Goal: Transaction & Acquisition: Download file/media

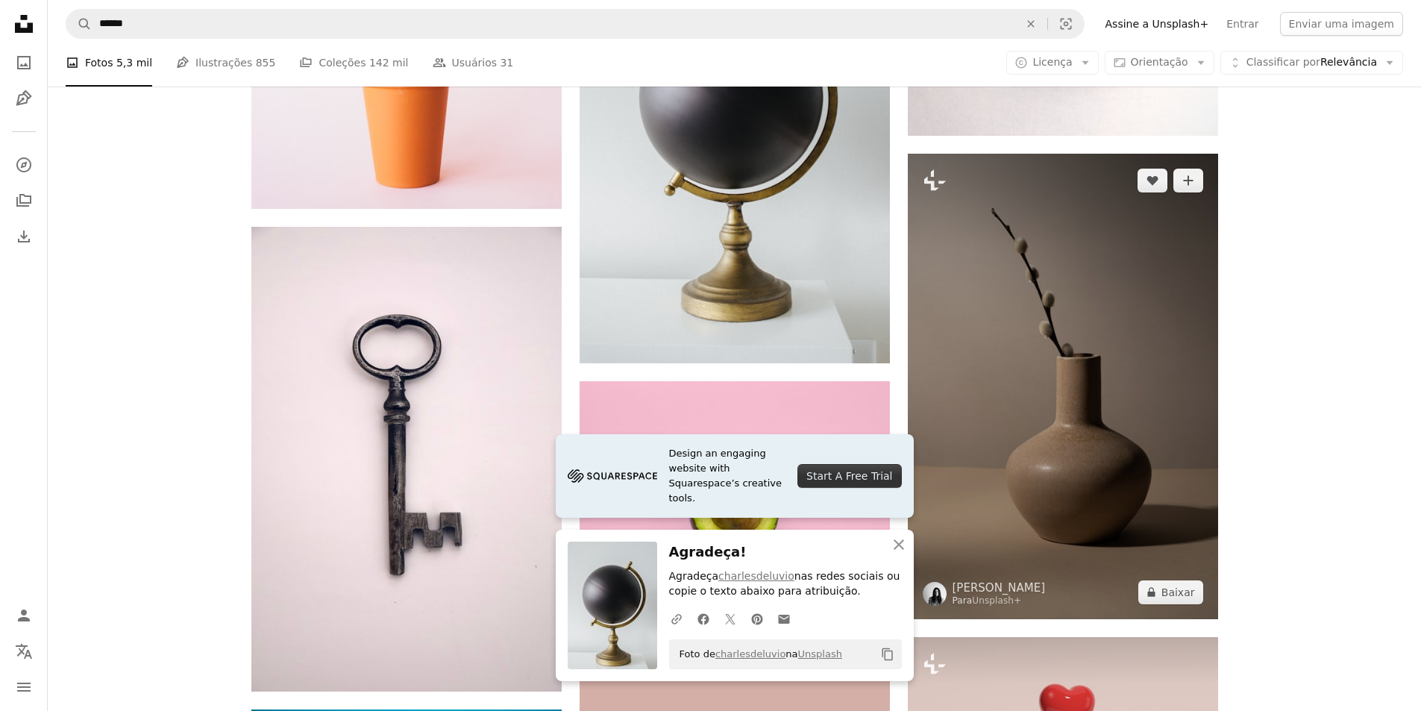
scroll to position [1939, 0]
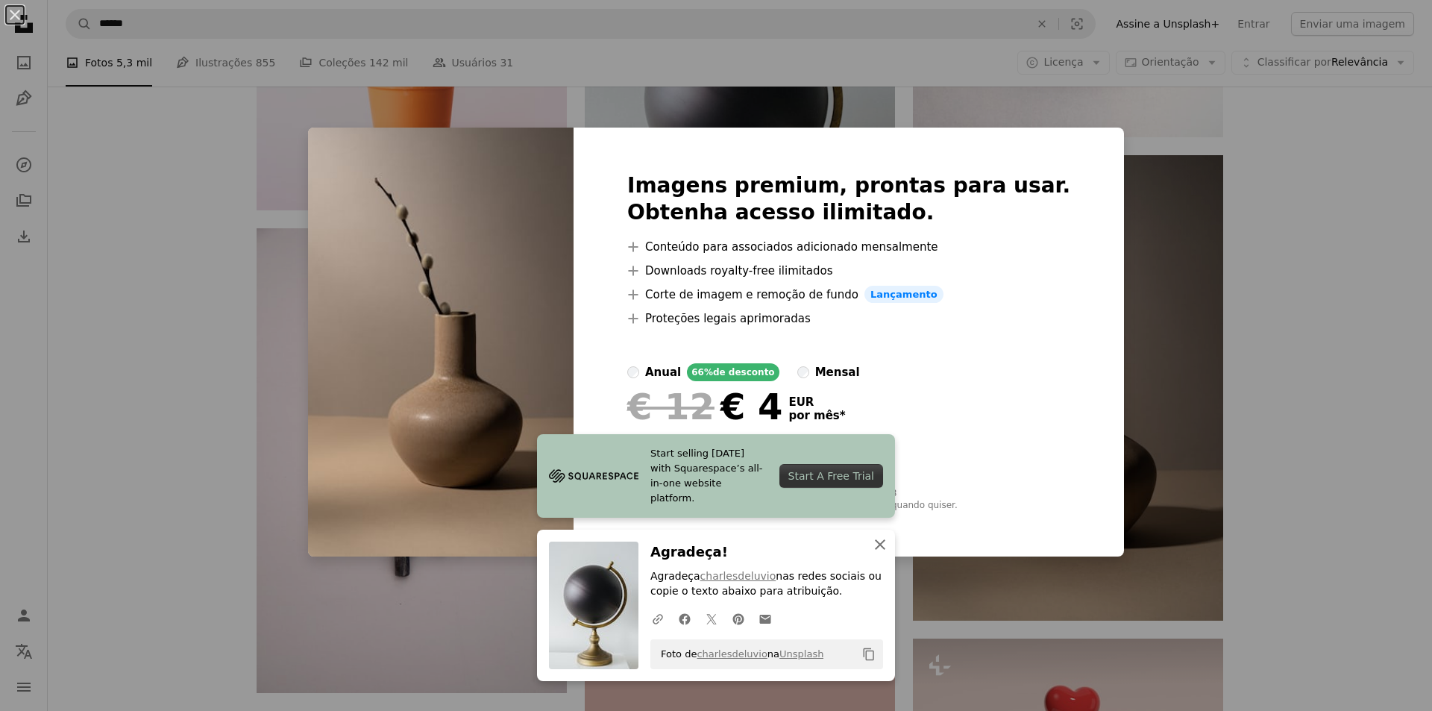
click at [877, 541] on icon "button" at bounding box center [880, 544] width 10 height 10
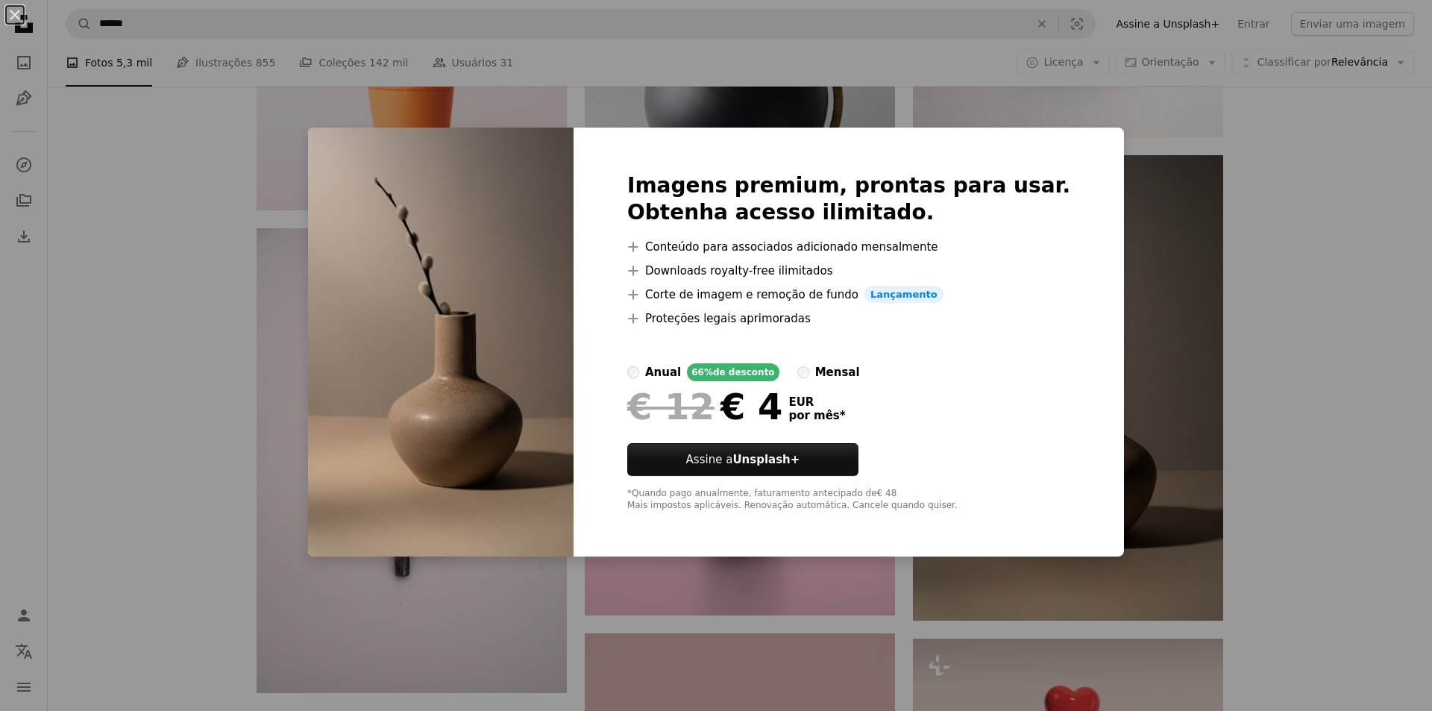
click at [1351, 214] on div "An X shape Imagens premium, prontas para usar. Obtenha acesso ilimitado. A plus…" at bounding box center [716, 355] width 1432 height 711
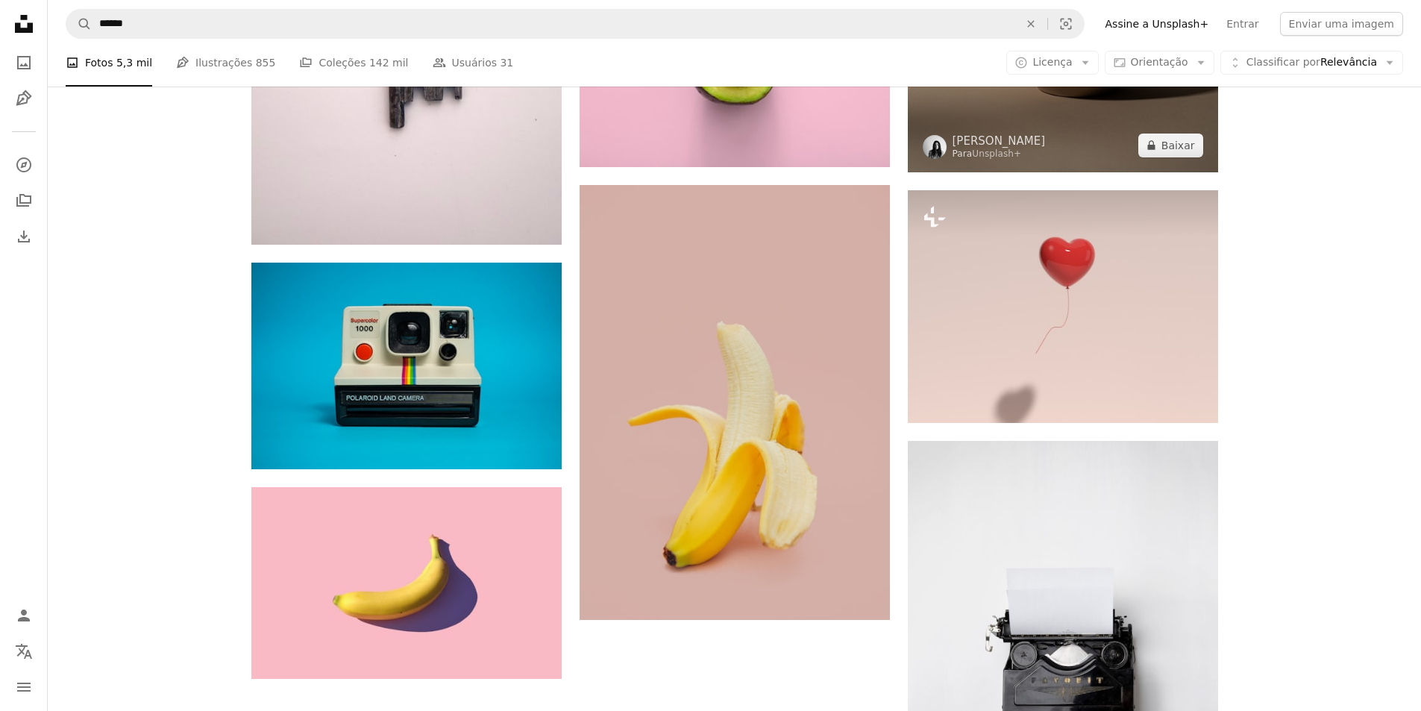
scroll to position [2386, 0]
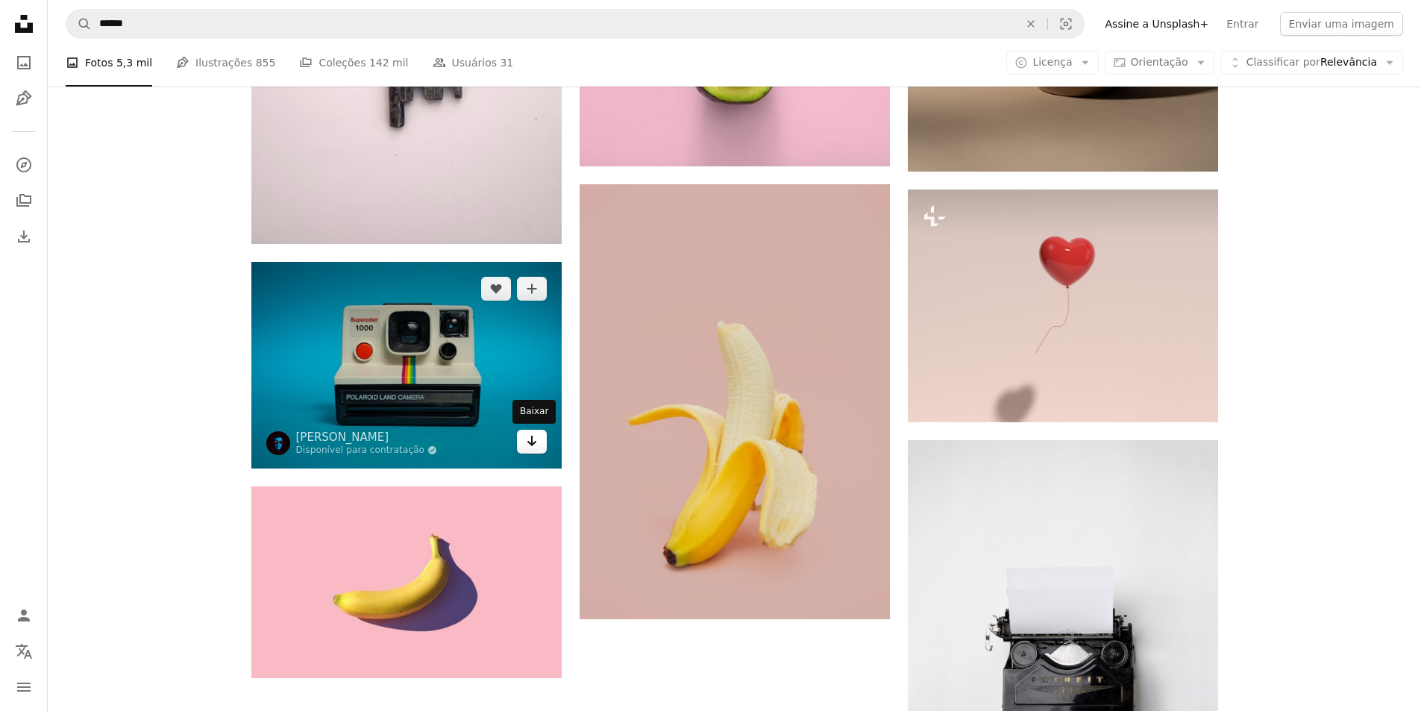
click at [529, 442] on icon "Baixar" at bounding box center [532, 441] width 10 height 10
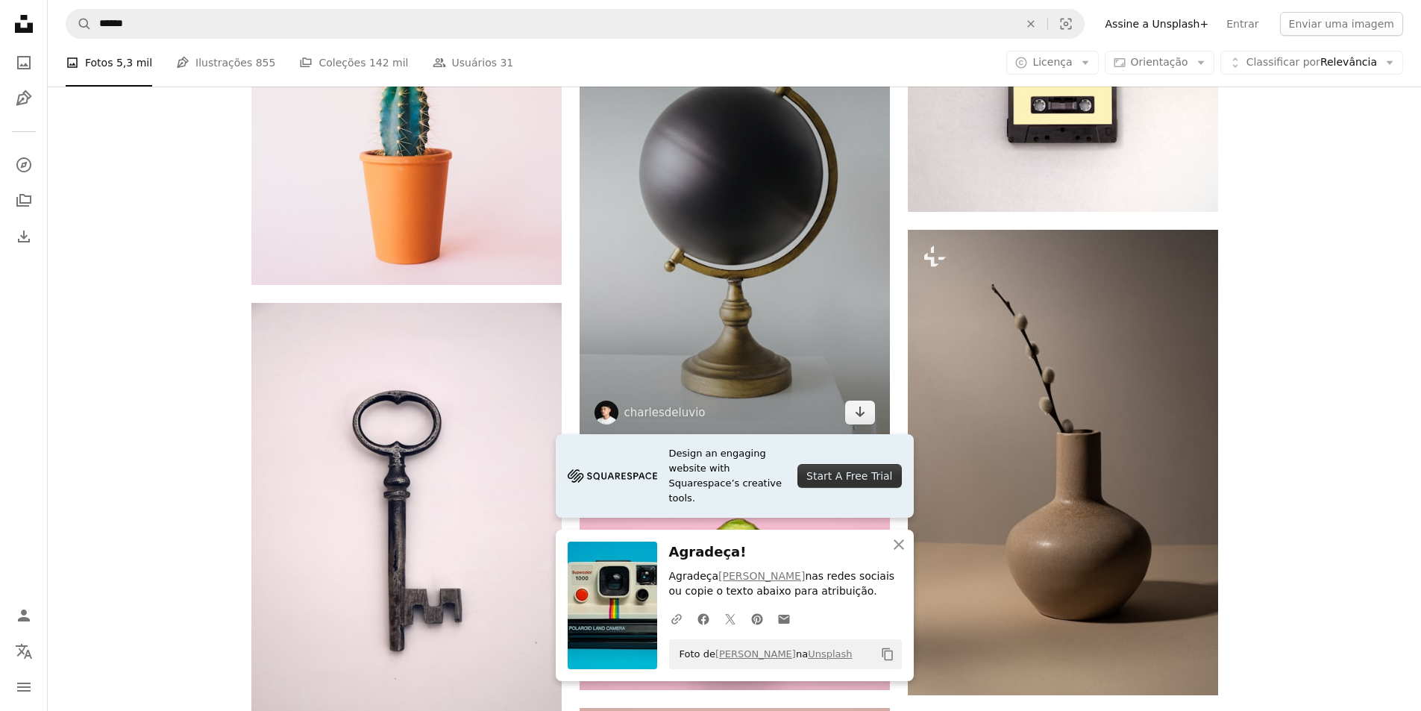
scroll to position [1864, 0]
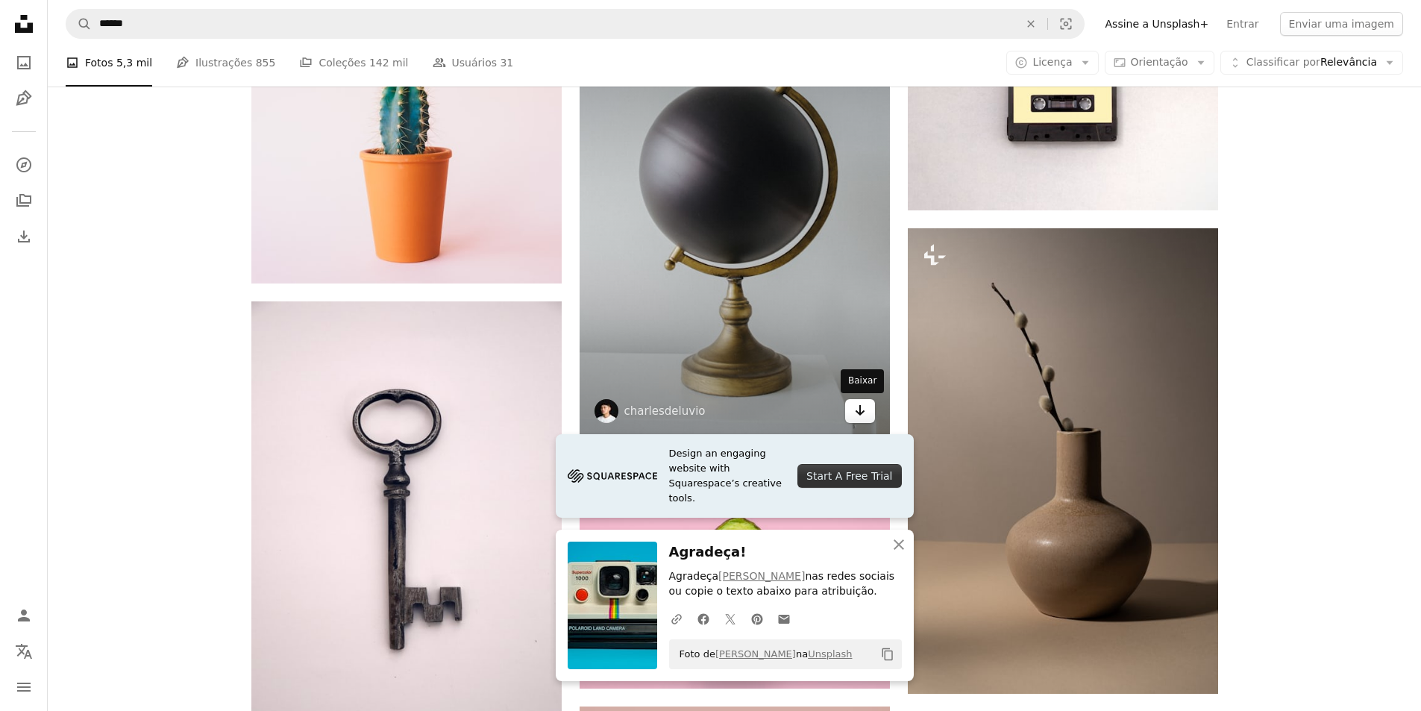
click at [860, 403] on icon "Arrow pointing down" at bounding box center [860, 410] width 12 height 18
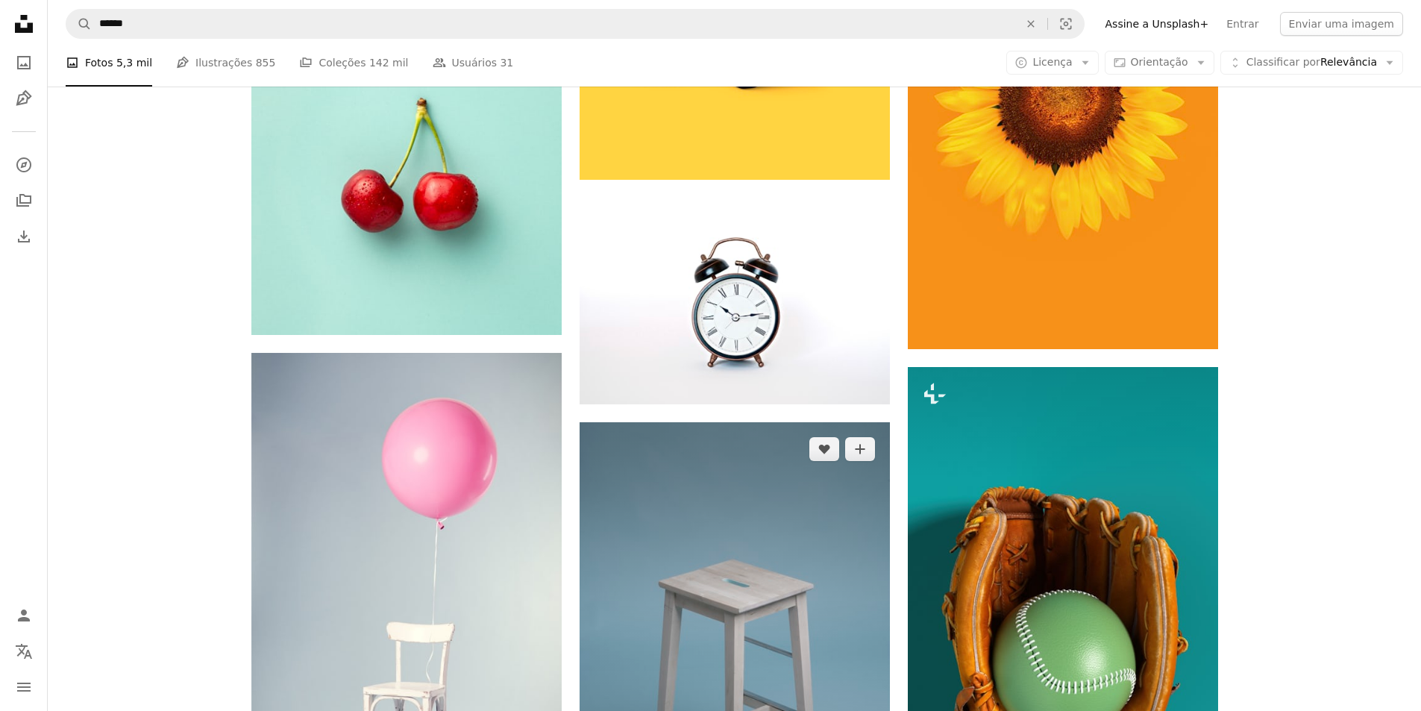
scroll to position [895, 0]
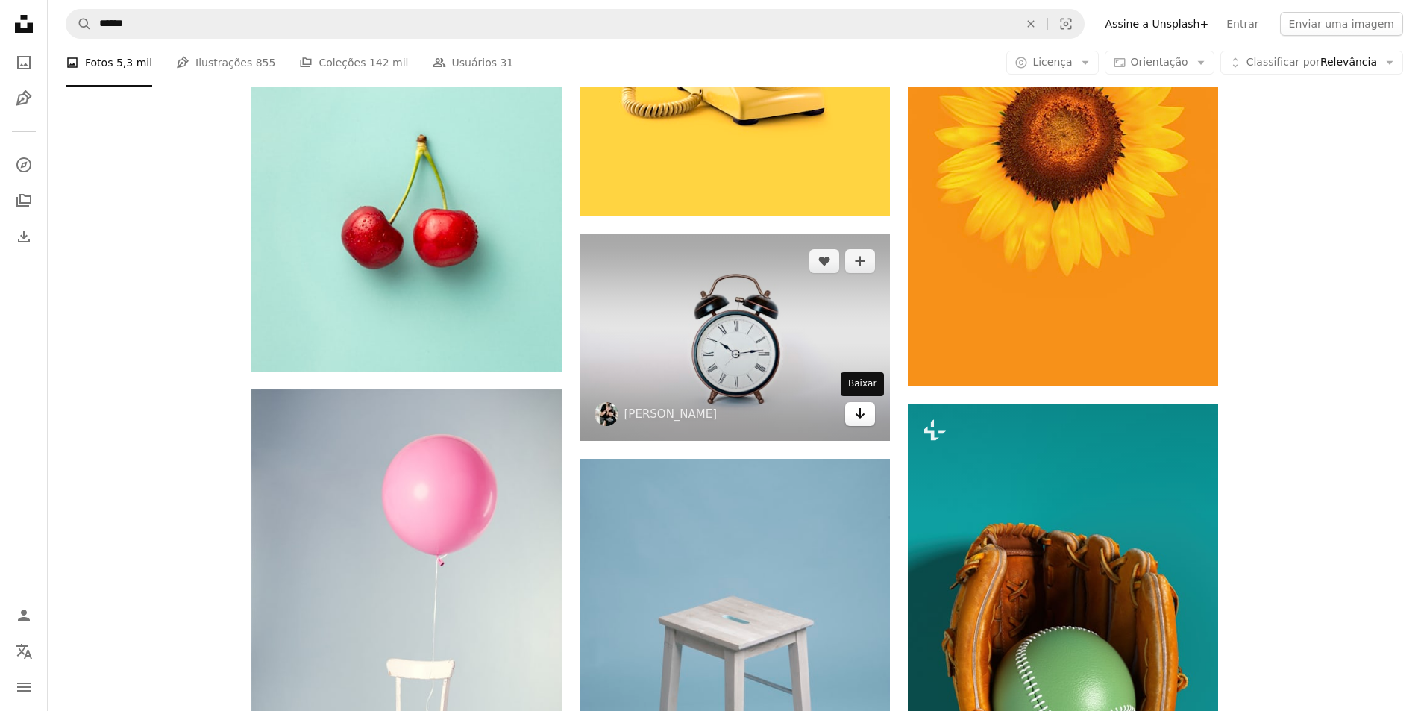
click at [857, 413] on icon "Arrow pointing down" at bounding box center [860, 413] width 12 height 18
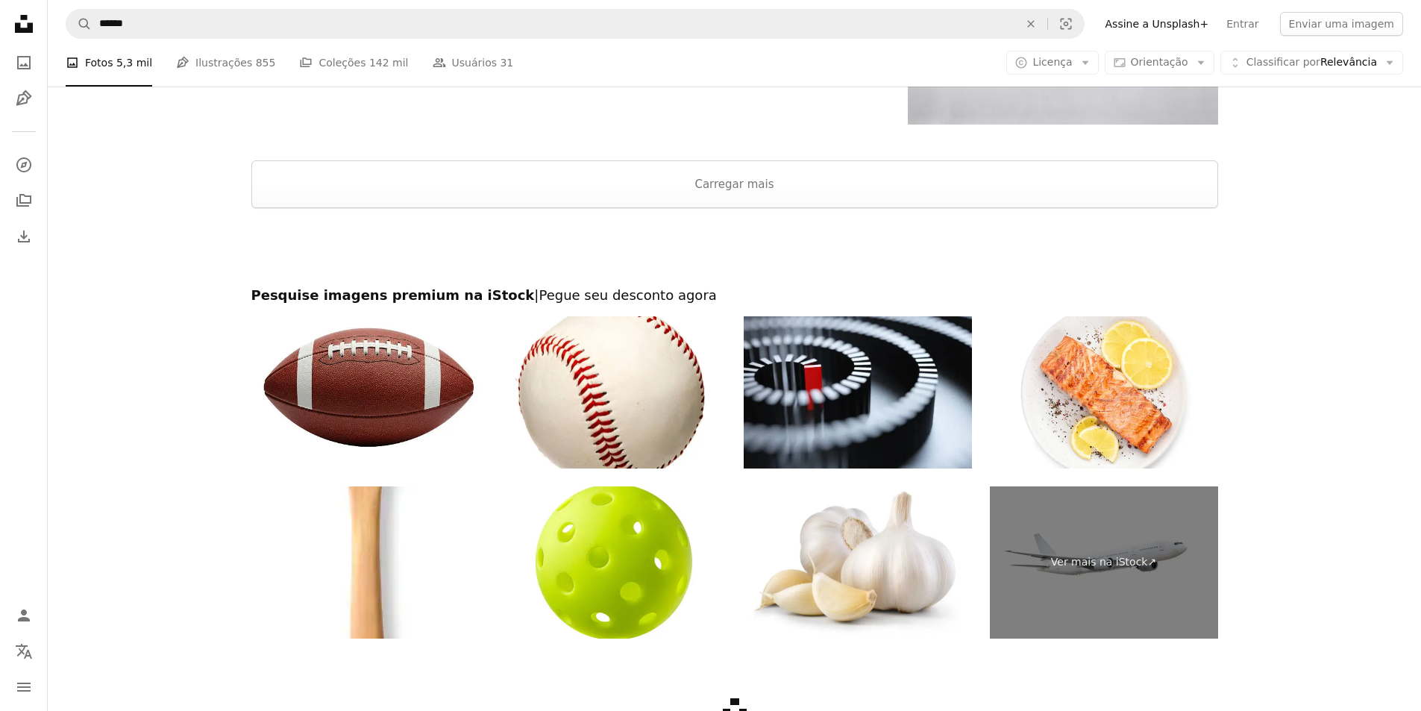
scroll to position [3058, 0]
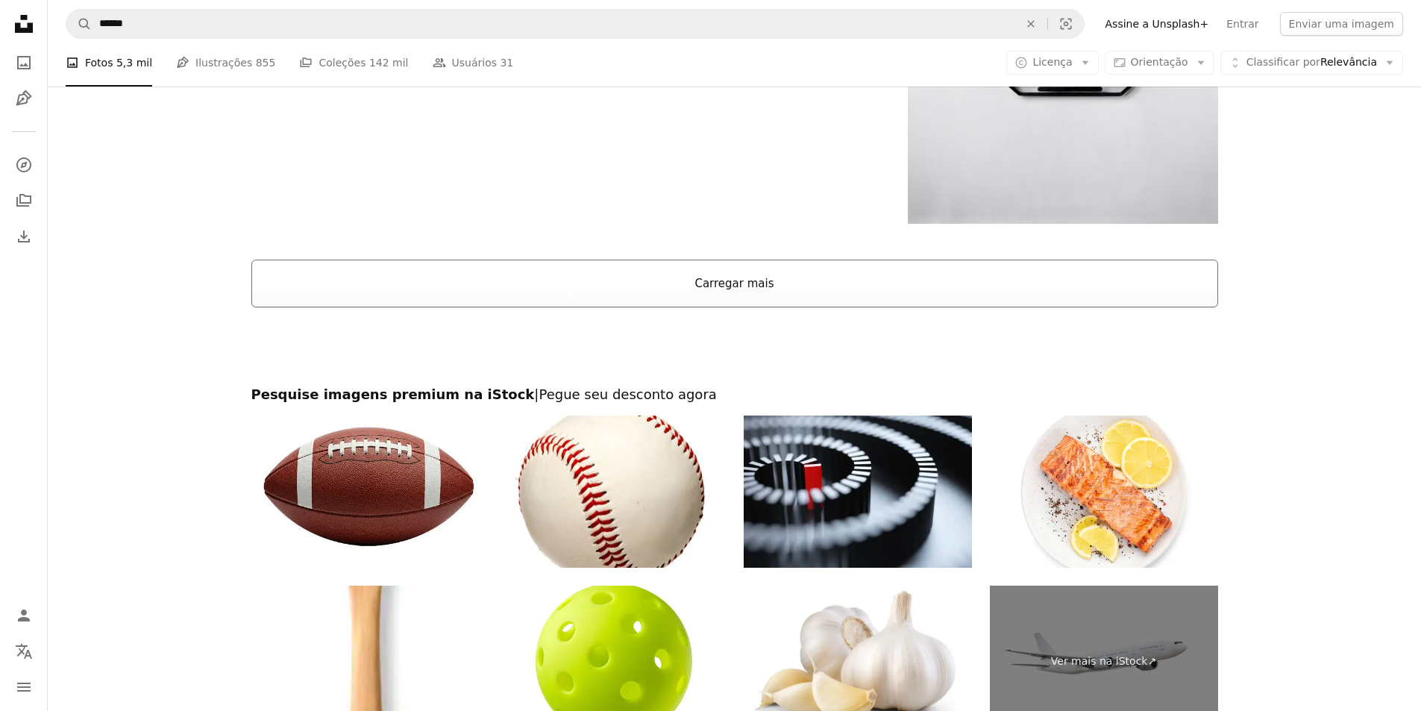
click at [737, 274] on button "Carregar mais" at bounding box center [734, 284] width 967 height 48
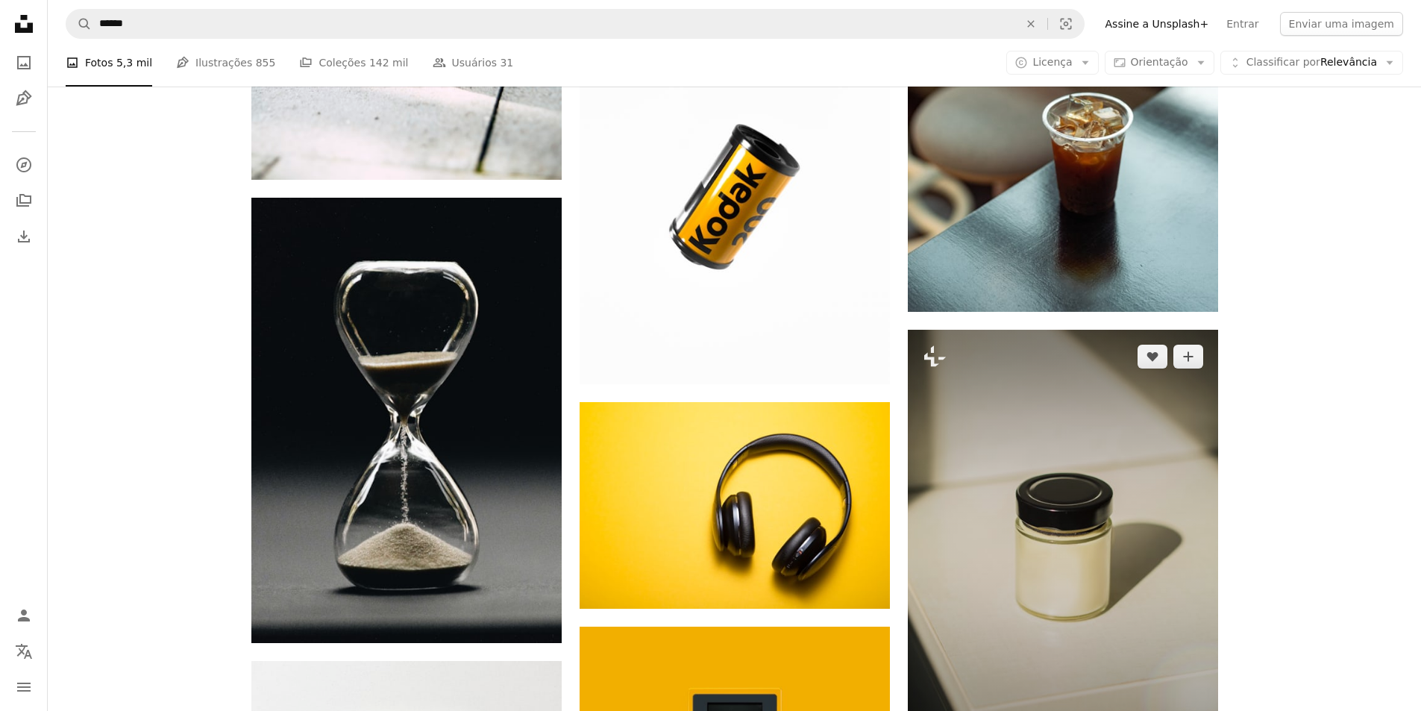
scroll to position [7085, 0]
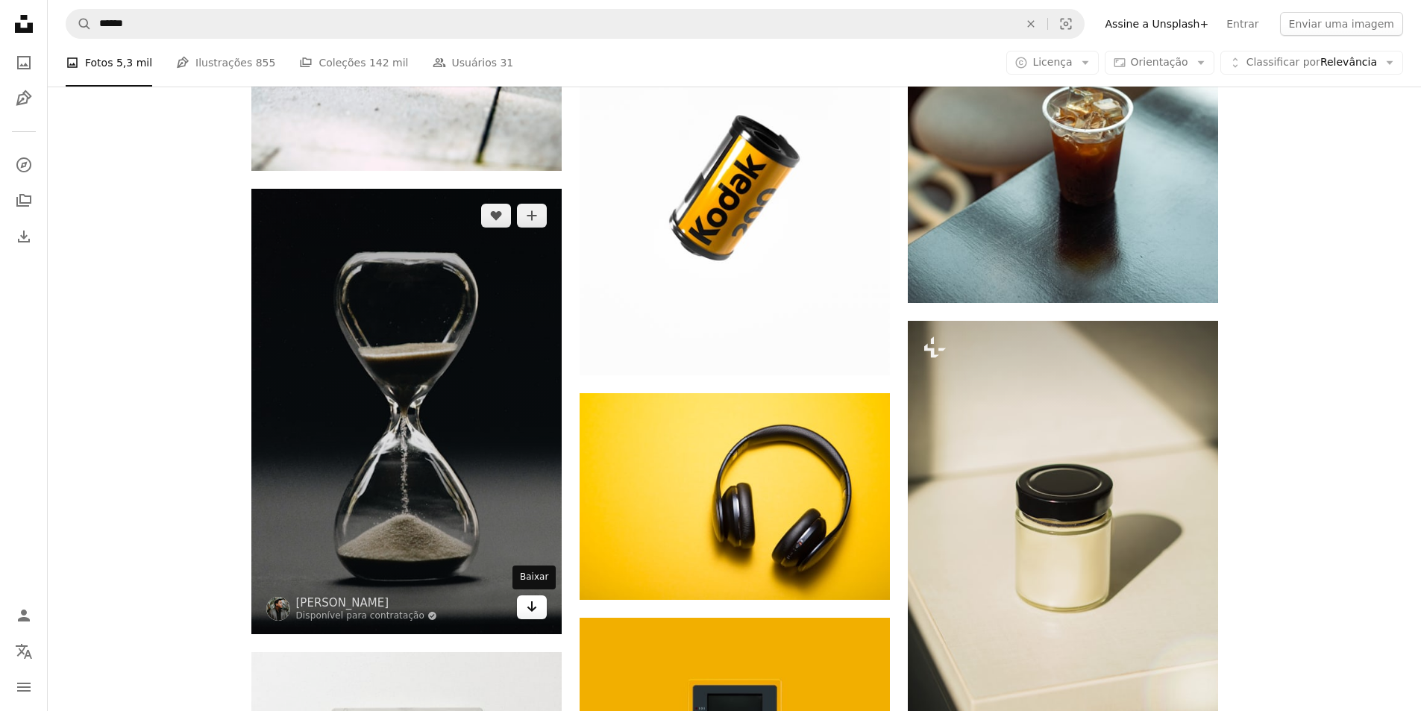
click at [528, 600] on icon "Arrow pointing down" at bounding box center [532, 606] width 12 height 18
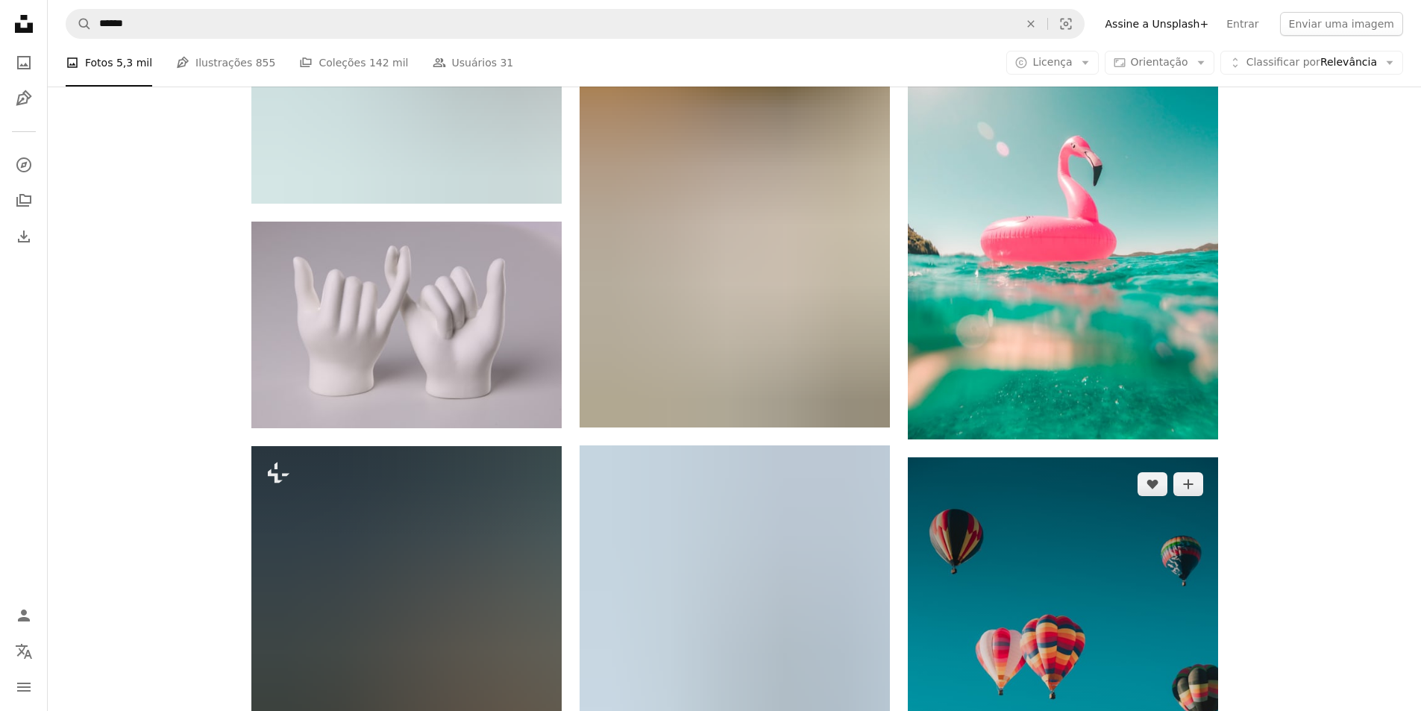
scroll to position [8949, 0]
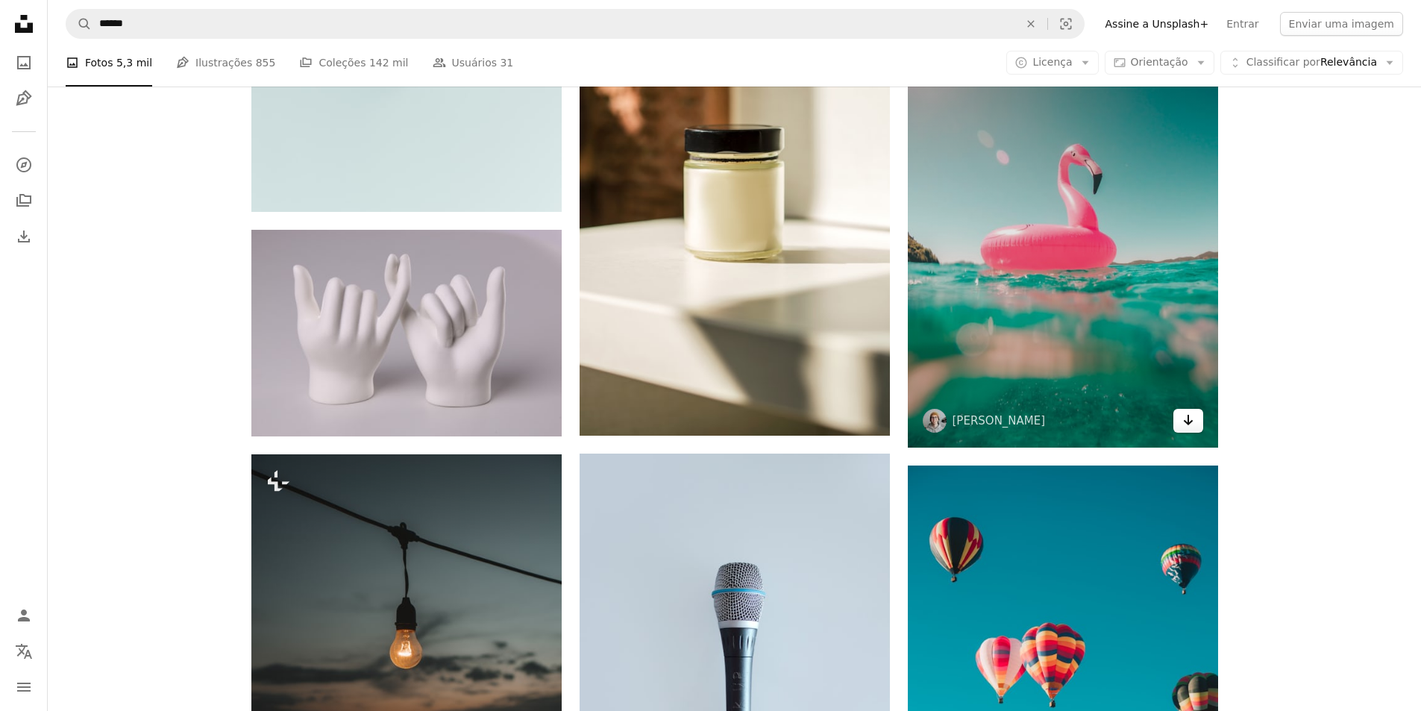
click at [1190, 418] on icon "Arrow pointing down" at bounding box center [1188, 420] width 12 height 18
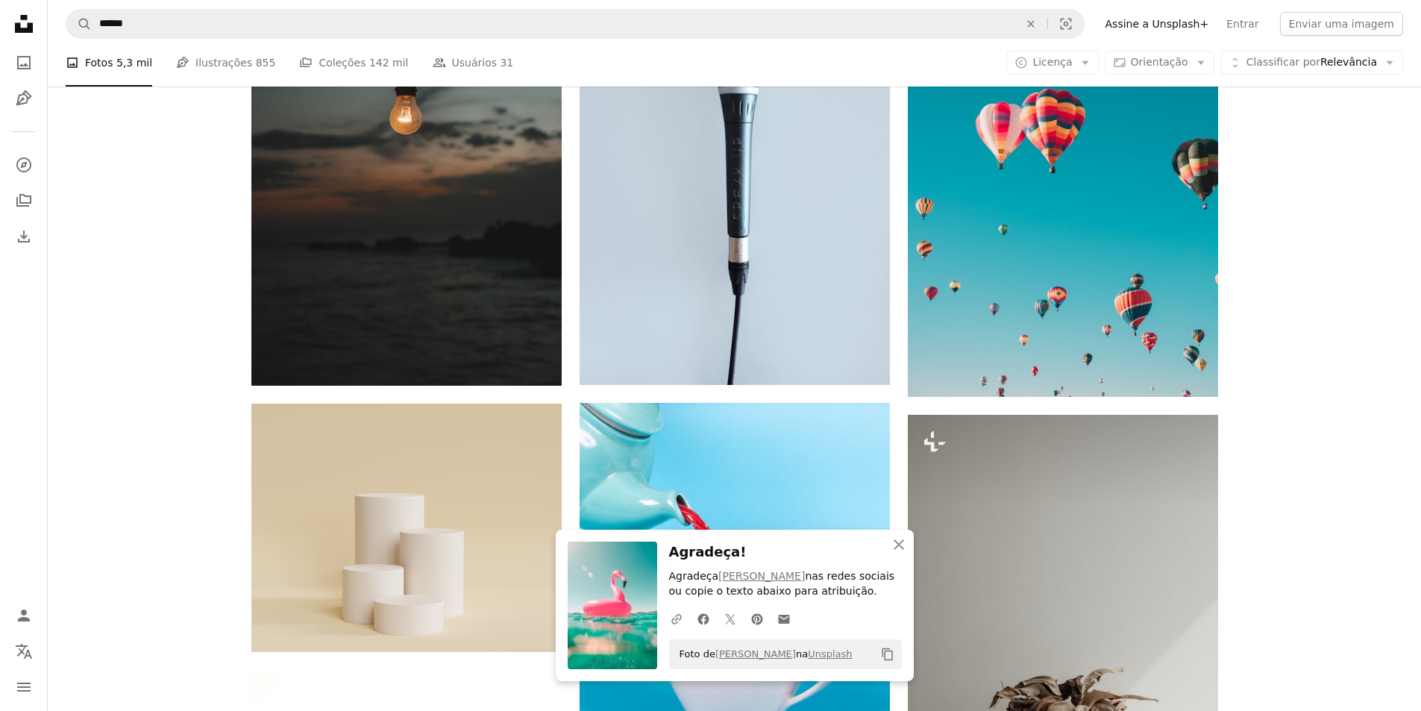
scroll to position [9397, 0]
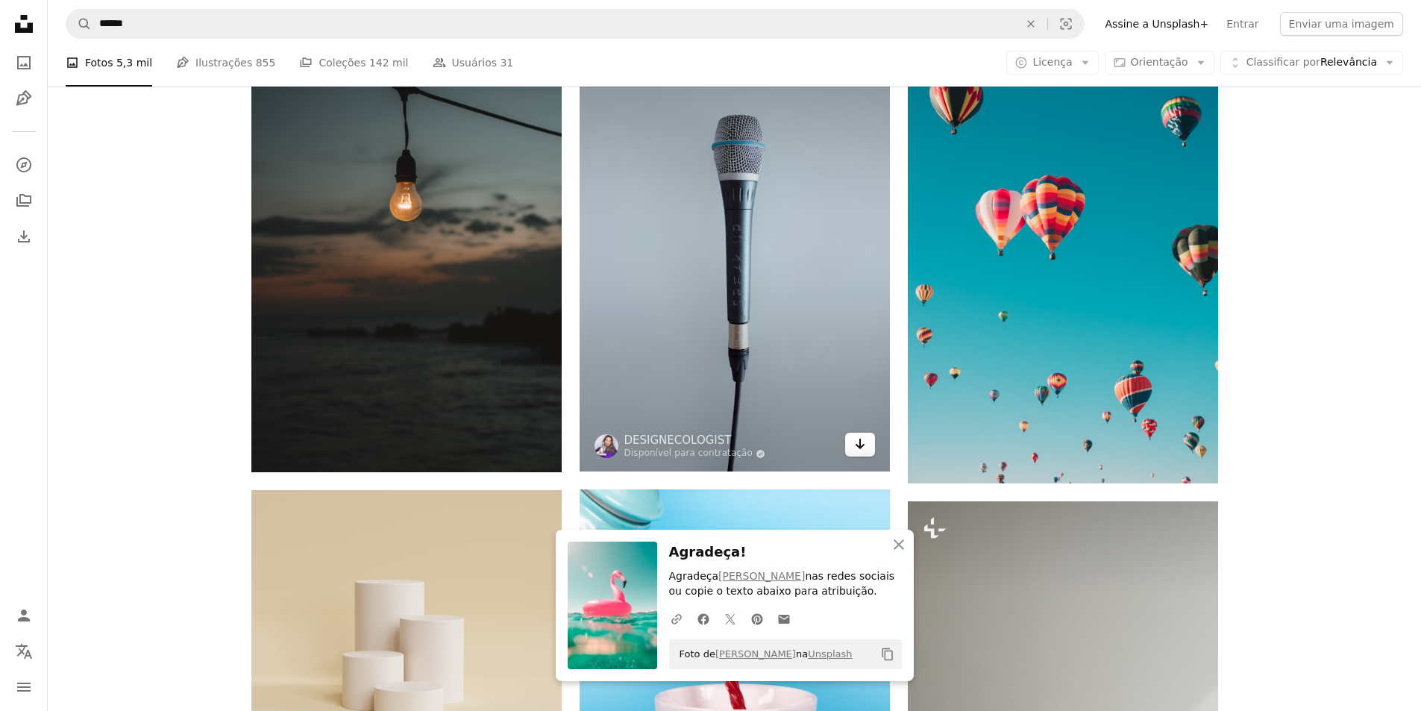
click at [855, 443] on icon "Arrow pointing down" at bounding box center [860, 444] width 12 height 18
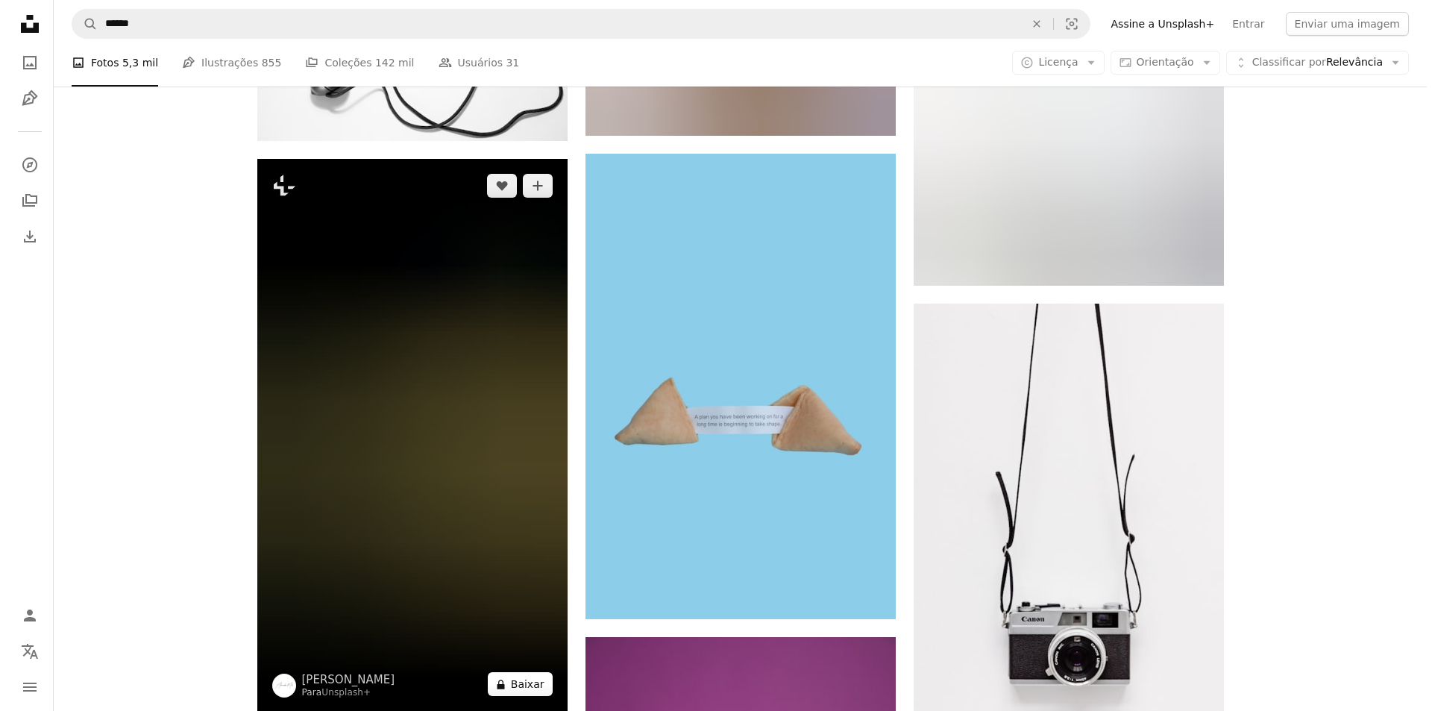
scroll to position [10963, 0]
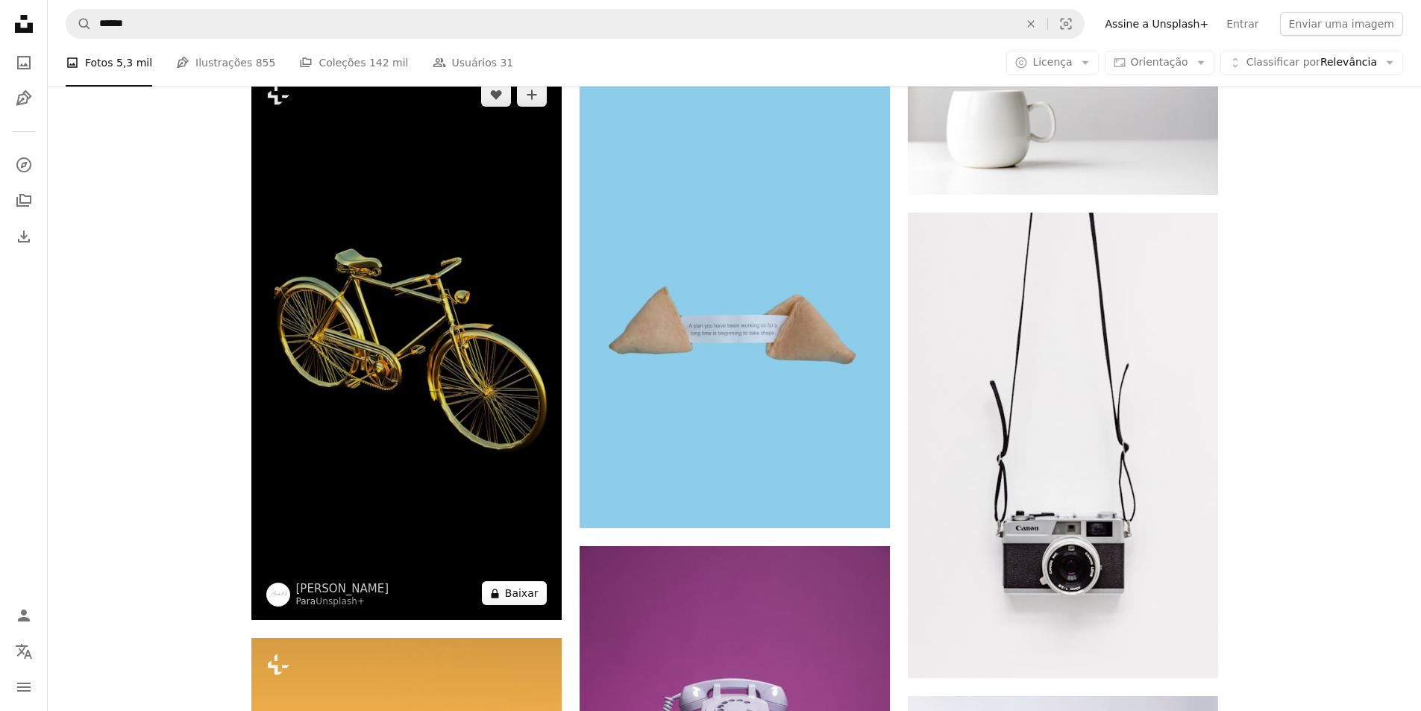
click at [515, 594] on button "A lock Baixar" at bounding box center [514, 593] width 65 height 24
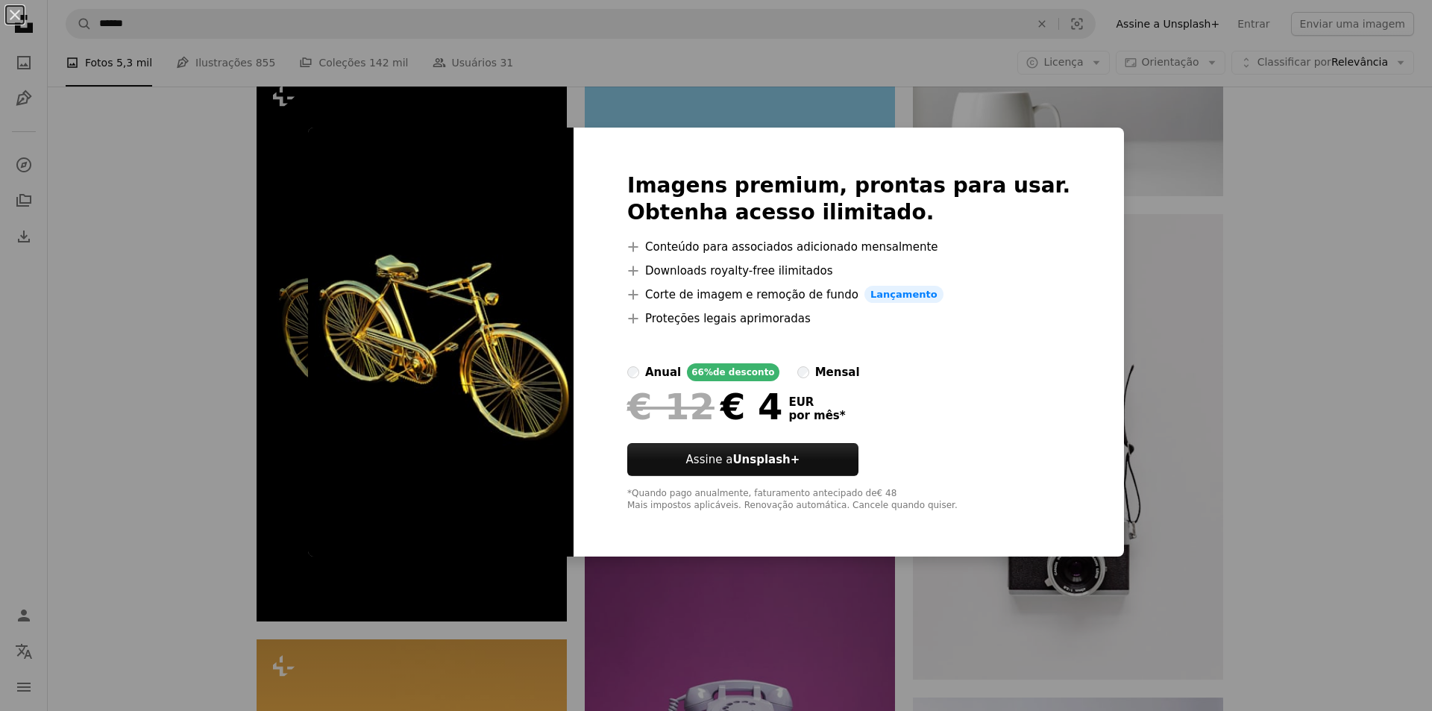
click at [107, 201] on div "An X shape Imagens premium, prontas para usar. Obtenha acesso ilimitado. A plus…" at bounding box center [716, 355] width 1432 height 711
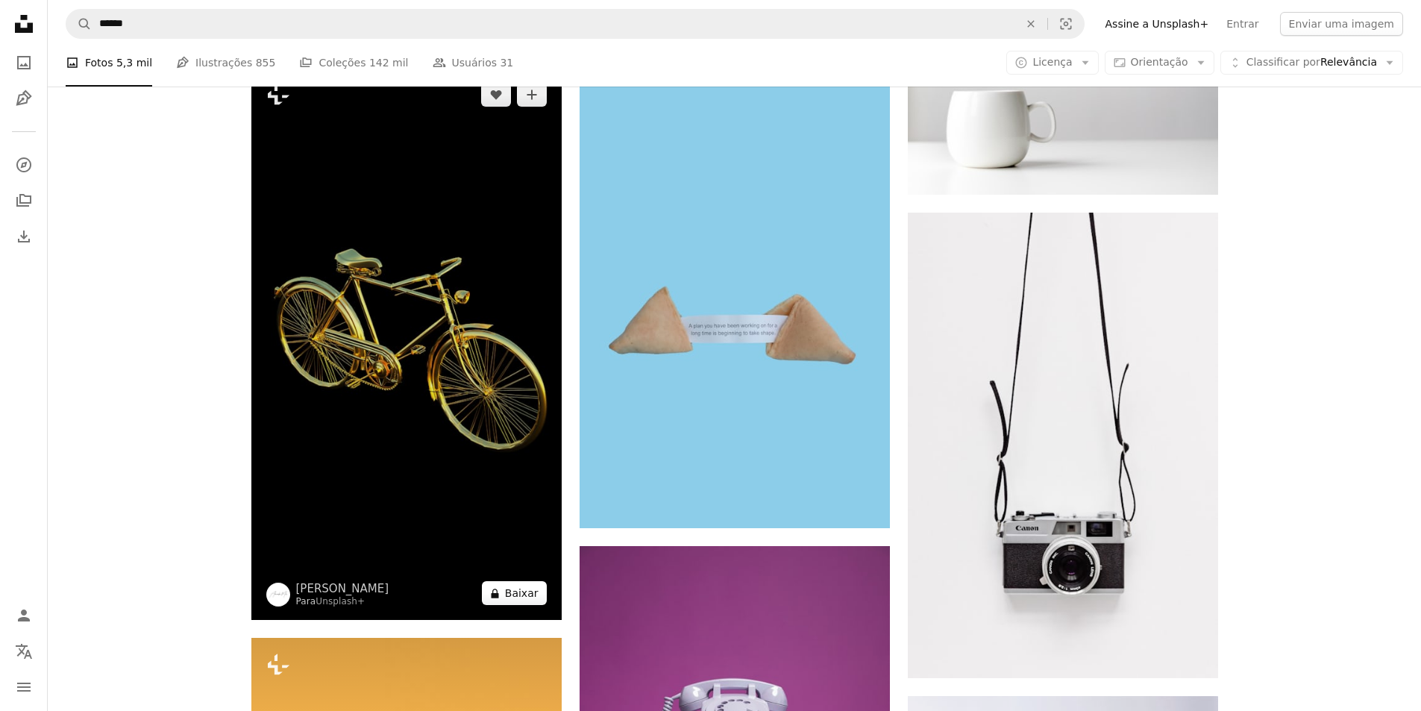
click at [519, 601] on button "A lock Baixar" at bounding box center [514, 593] width 65 height 24
